Goal: Find contact information: Find contact information

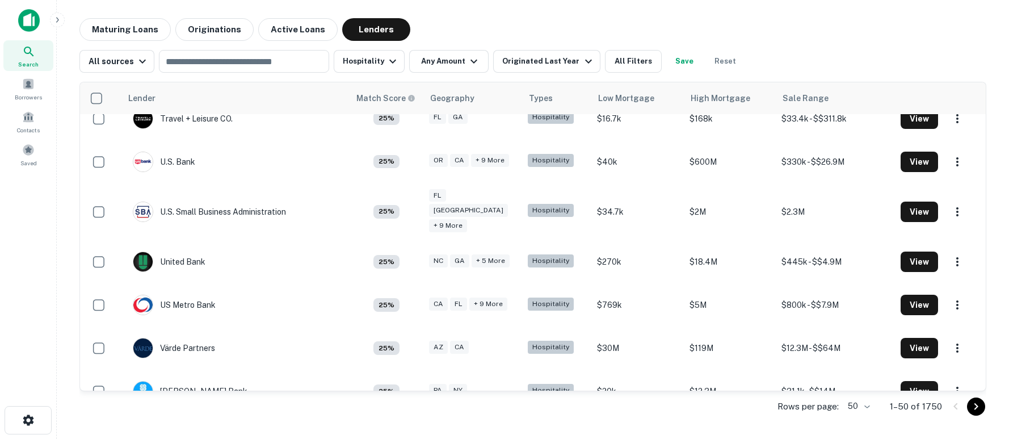
scroll to position [1880, 0]
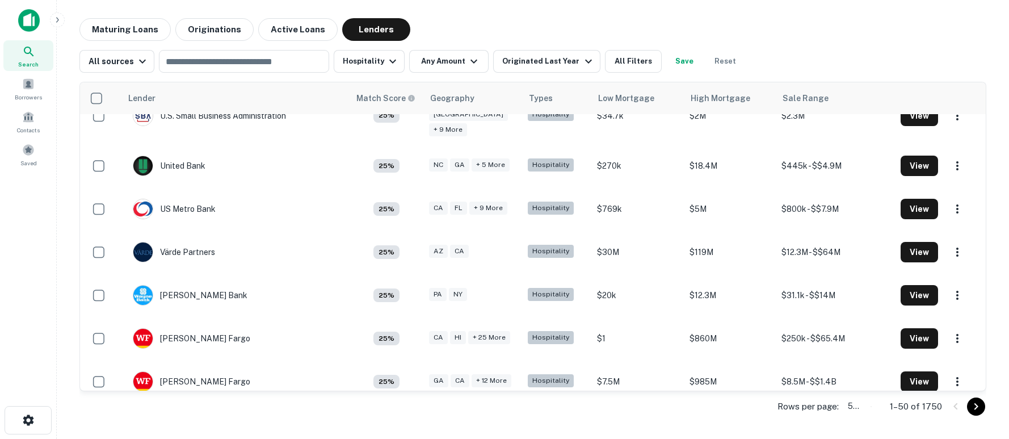
click at [869, 407] on body "Search Borrowers Contacts Saved Maturing Loans Originations Active Loans Lender…" at bounding box center [504, 219] width 1009 height 439
click at [253, 72] on div at bounding box center [504, 219] width 1009 height 439
click at [253, 63] on input "text" at bounding box center [243, 61] width 162 height 16
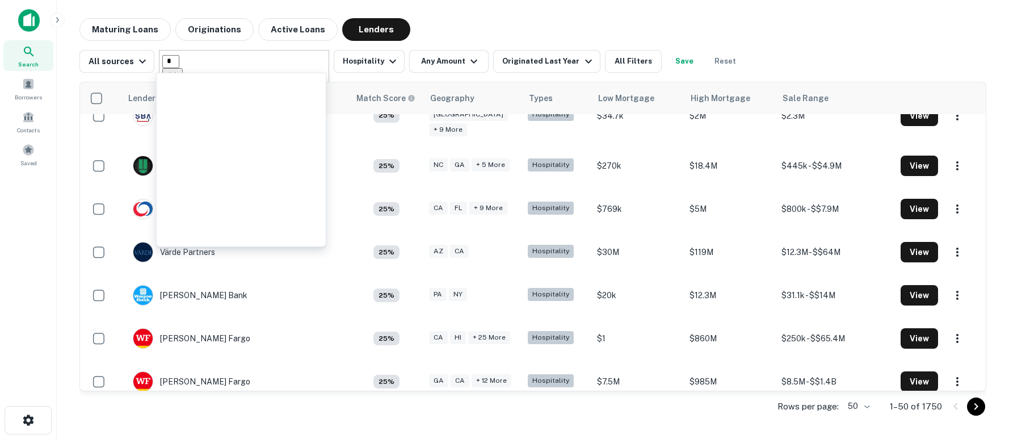
type input "**"
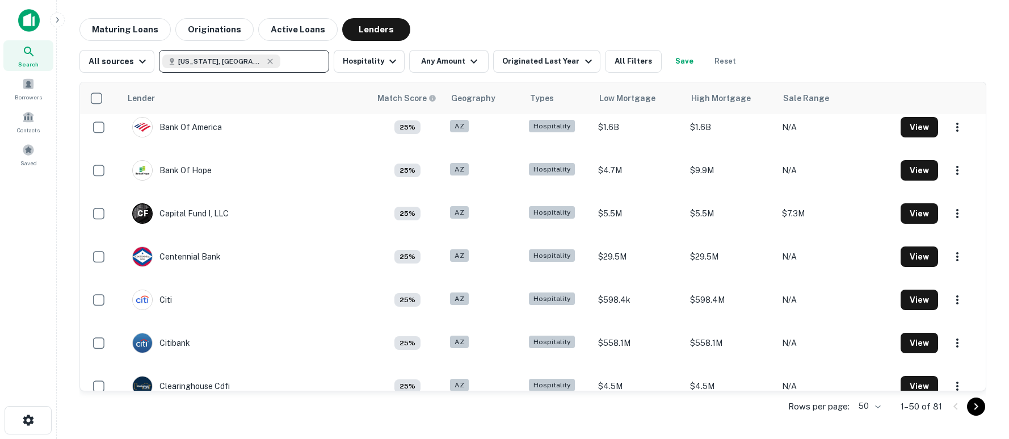
scroll to position [487, 0]
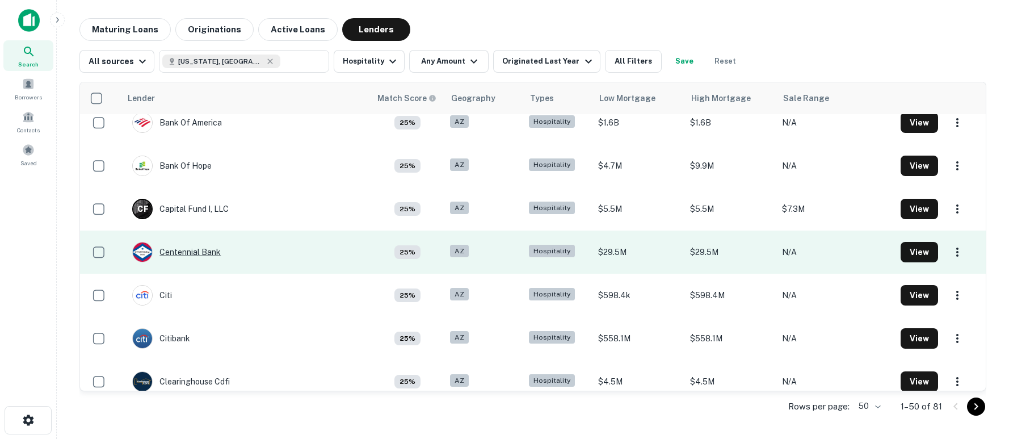
click at [200, 255] on div "Centennial Bank" at bounding box center [176, 252] width 89 height 20
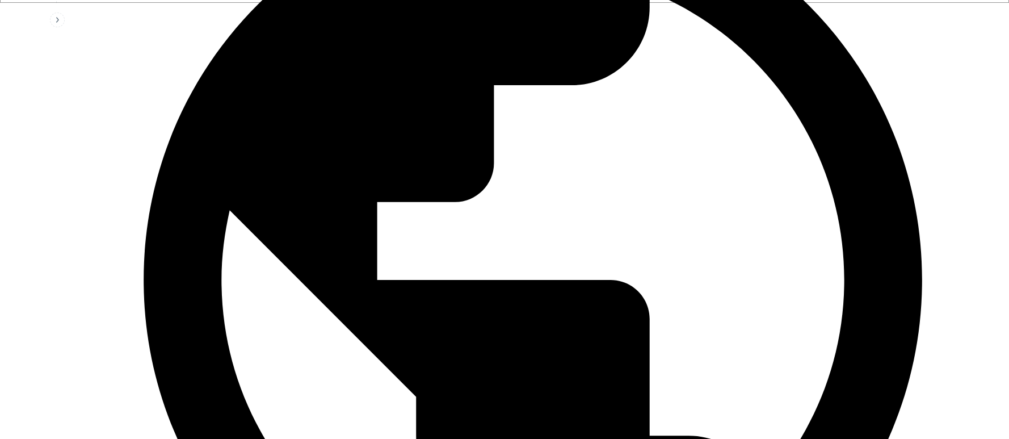
scroll to position [466, 0]
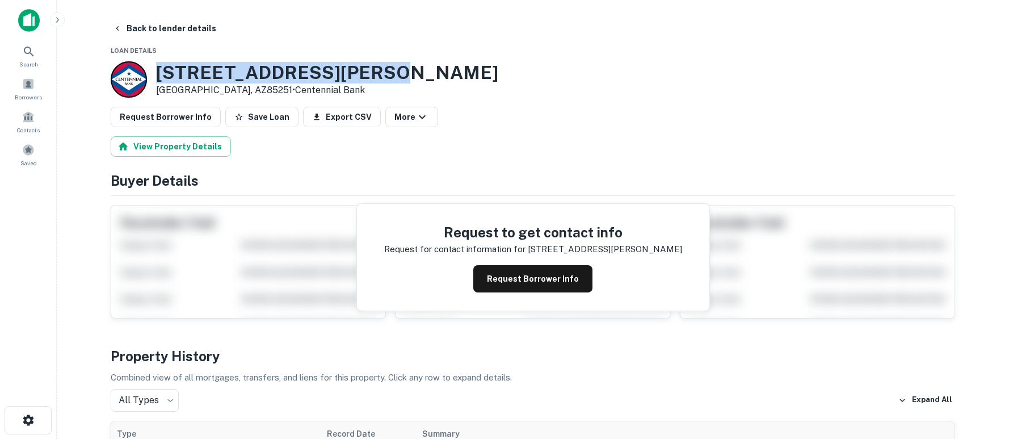
drag, startPoint x: 159, startPoint y: 73, endPoint x: 390, endPoint y: 73, distance: 231.0
click at [390, 73] on div "4000 N Drinkwater Blvd Scottsdale, AZ85251 • Centennial Bank" at bounding box center [533, 79] width 844 height 36
copy h3 "4000 N Drinkwater Blvd"
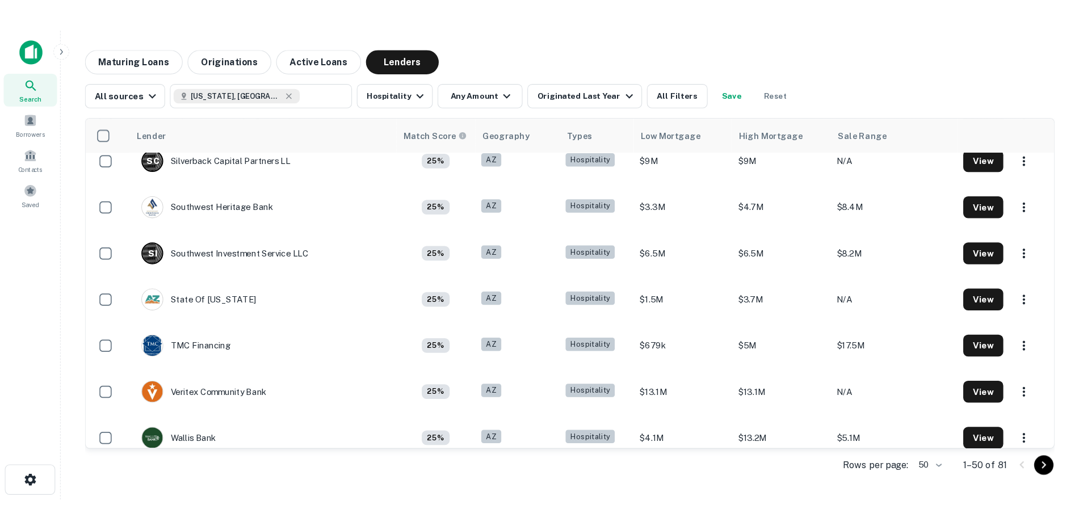
scroll to position [1880, 0]
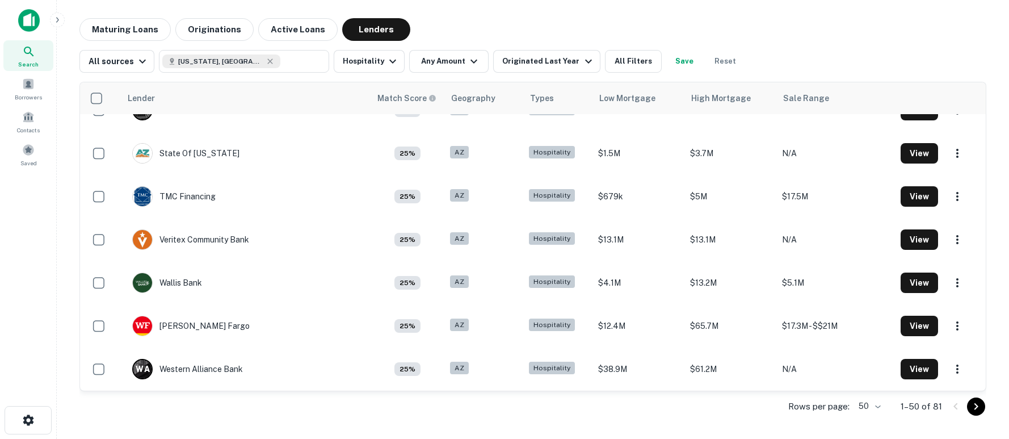
click at [881, 405] on body "Search Borrowers Contacts Saved Maturing Loans Originations Active Loans Lender…" at bounding box center [504, 219] width 1009 height 439
click at [871, 417] on li "1000" at bounding box center [870, 415] width 39 height 20
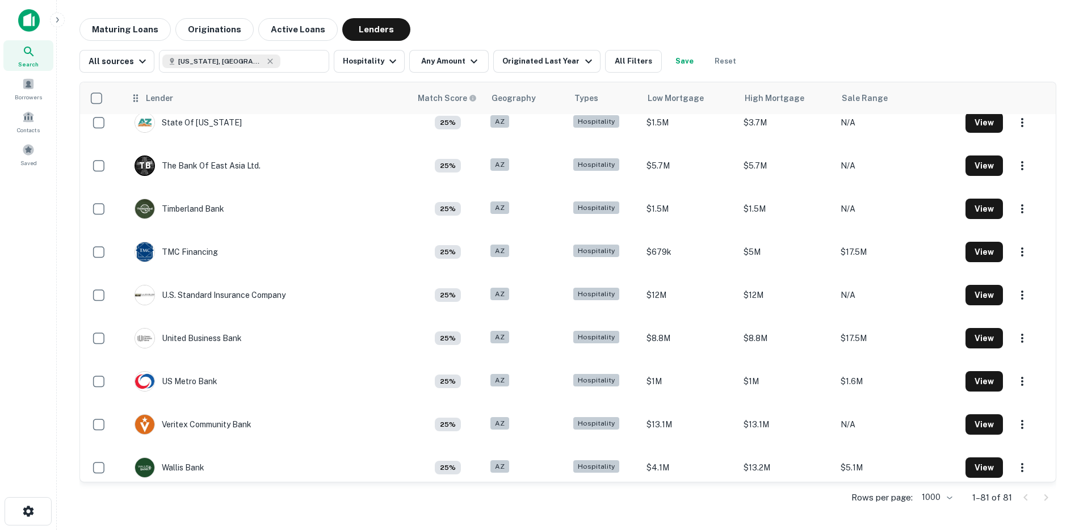
scroll to position [3126, 0]
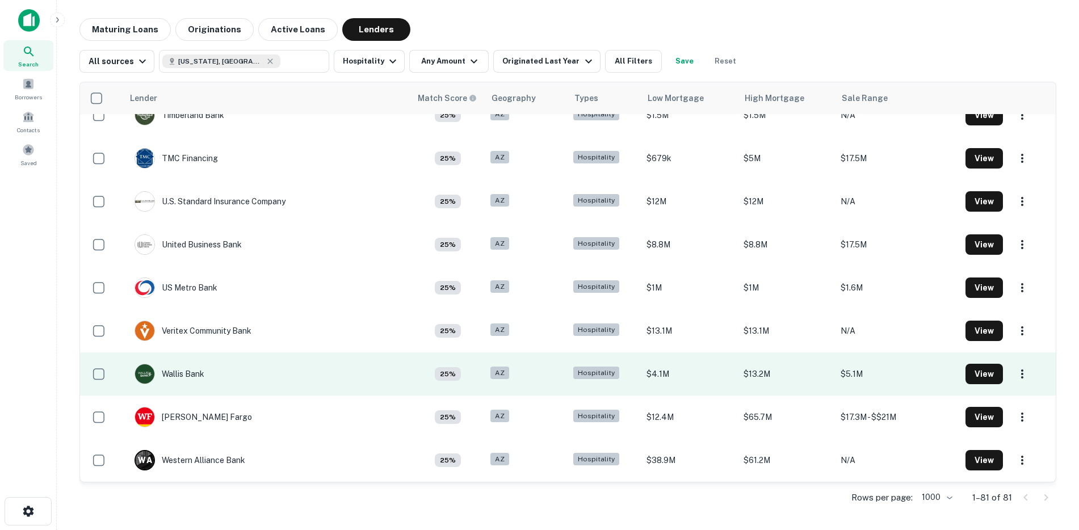
click at [607, 368] on div "Hospitality" at bounding box center [603, 374] width 61 height 15
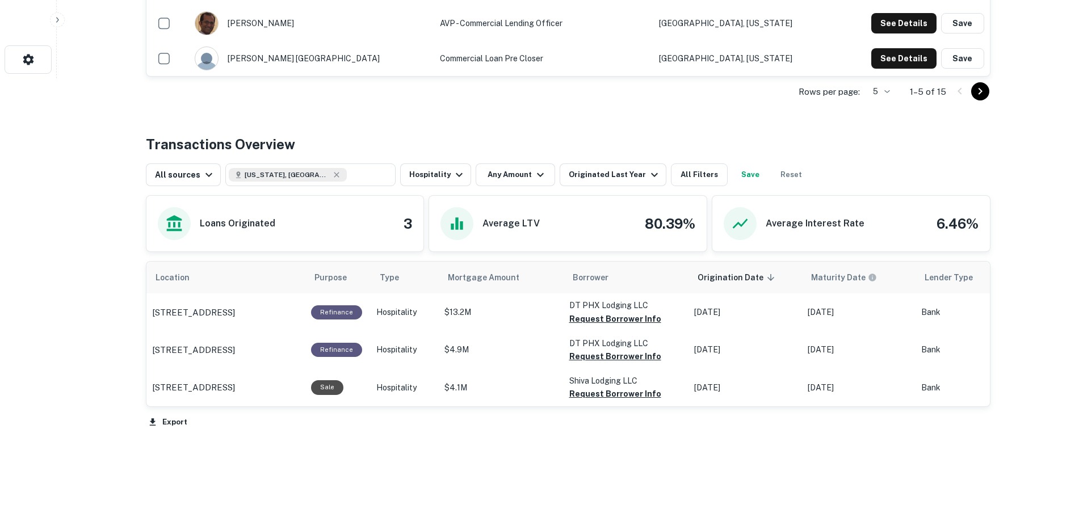
scroll to position [452, 0]
drag, startPoint x: 301, startPoint y: 312, endPoint x: 148, endPoint y: 317, distance: 153.3
click at [148, 317] on td "222 E Portland St Phoenix, AZ85004" at bounding box center [225, 311] width 159 height 37
copy p "222 E Portland St Phoenix, AZ85004"
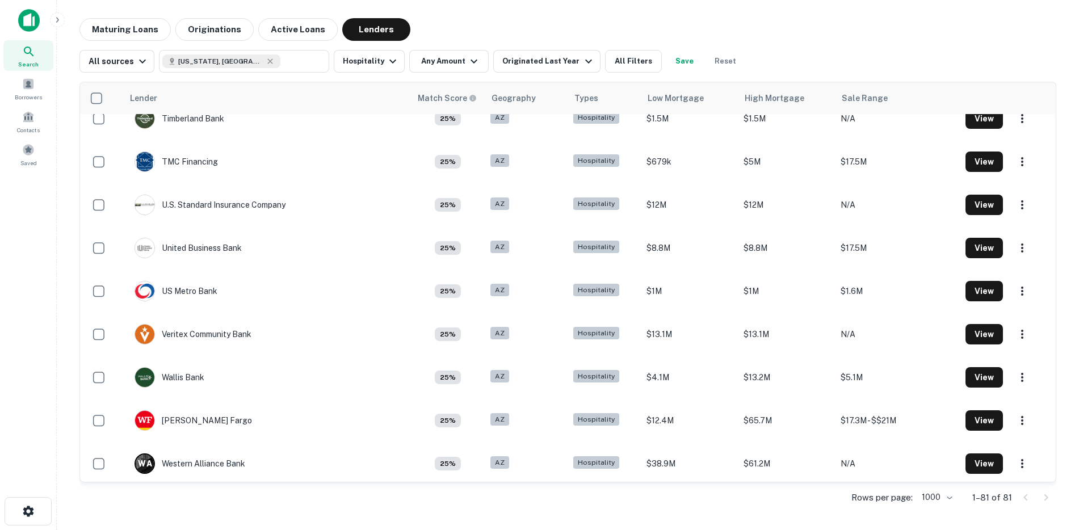
scroll to position [3126, 0]
